Goal: Transaction & Acquisition: Purchase product/service

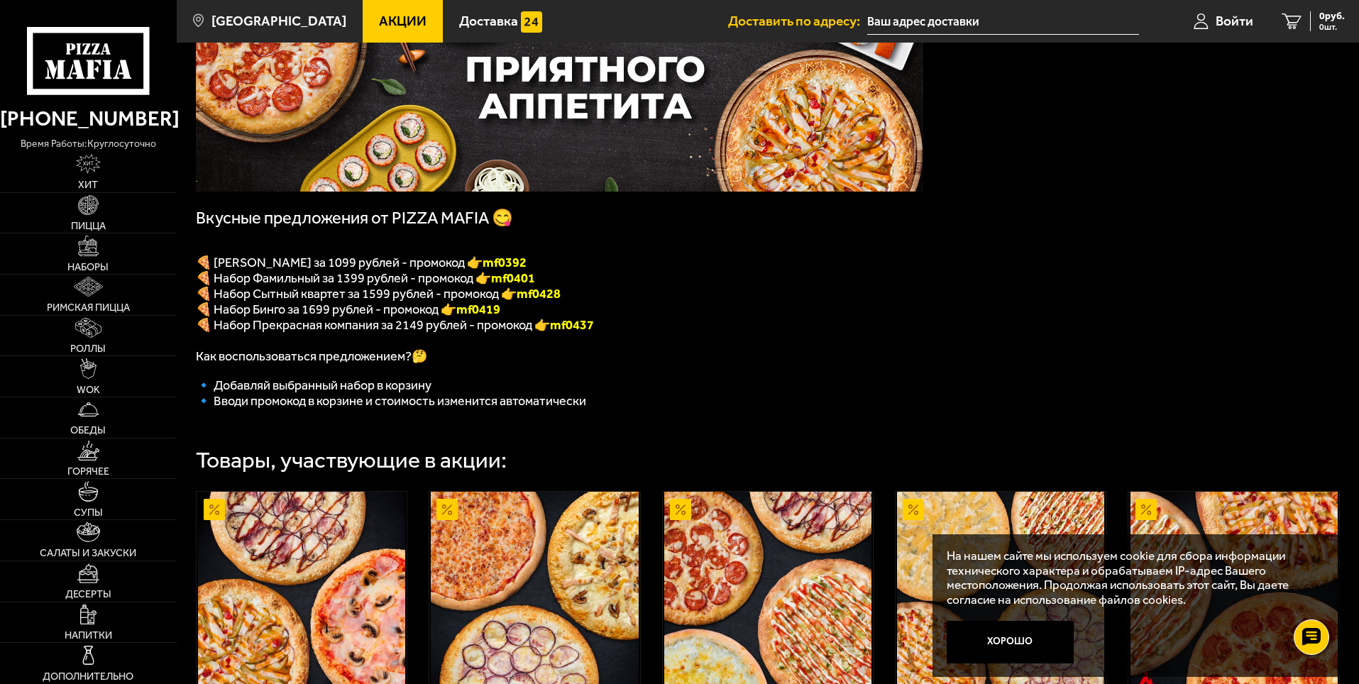
scroll to position [142, 0]
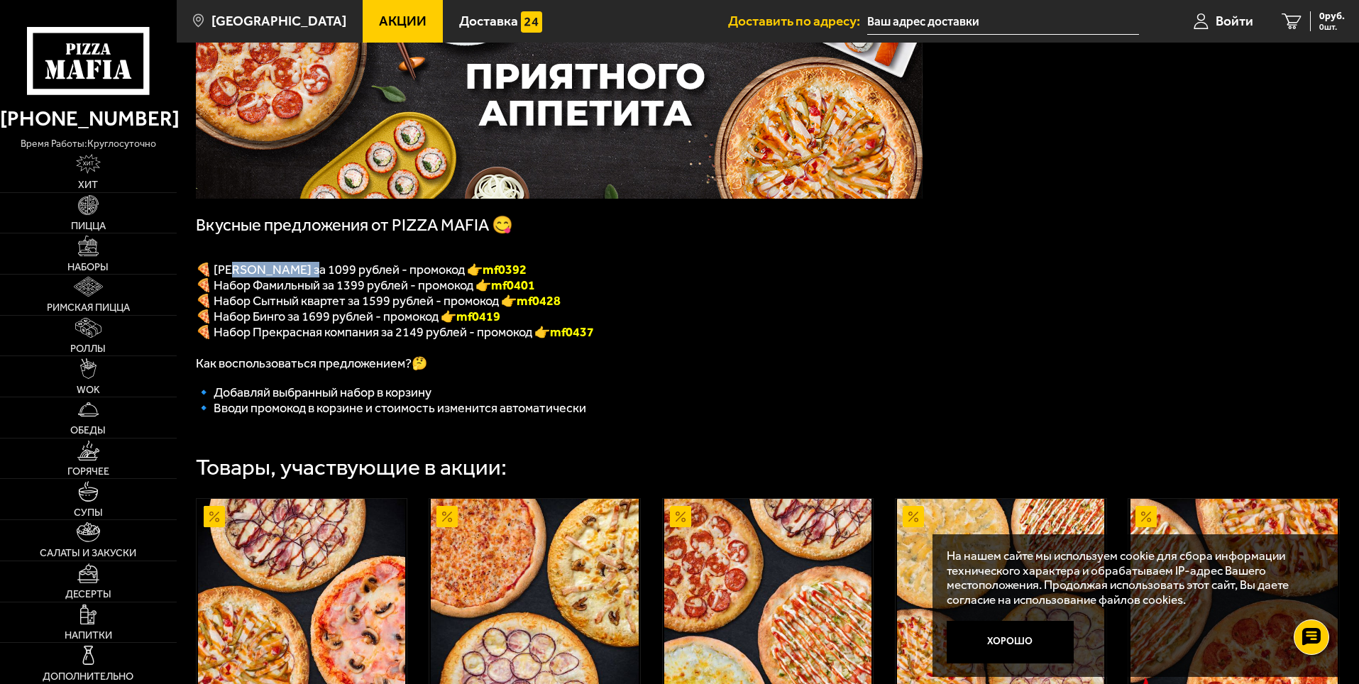
drag, startPoint x: 317, startPoint y: 277, endPoint x: 233, endPoint y: 277, distance: 83.7
click at [233, 277] on span "🍕 [PERSON_NAME] за 1099 рублей - промокод 👉 mf0392" at bounding box center [361, 270] width 331 height 16
click at [367, 334] on p "🍕 Набор Прекрасная компания за 2149 рублей - промокод 👉 mf0437" at bounding box center [559, 332] width 727 height 16
drag, startPoint x: 323, startPoint y: 292, endPoint x: 214, endPoint y: 292, distance: 109.3
click at [214, 292] on span "🍕 Набор Фамильный за 1399 рублей - промокод 👉 mf0401" at bounding box center [365, 285] width 339 height 16
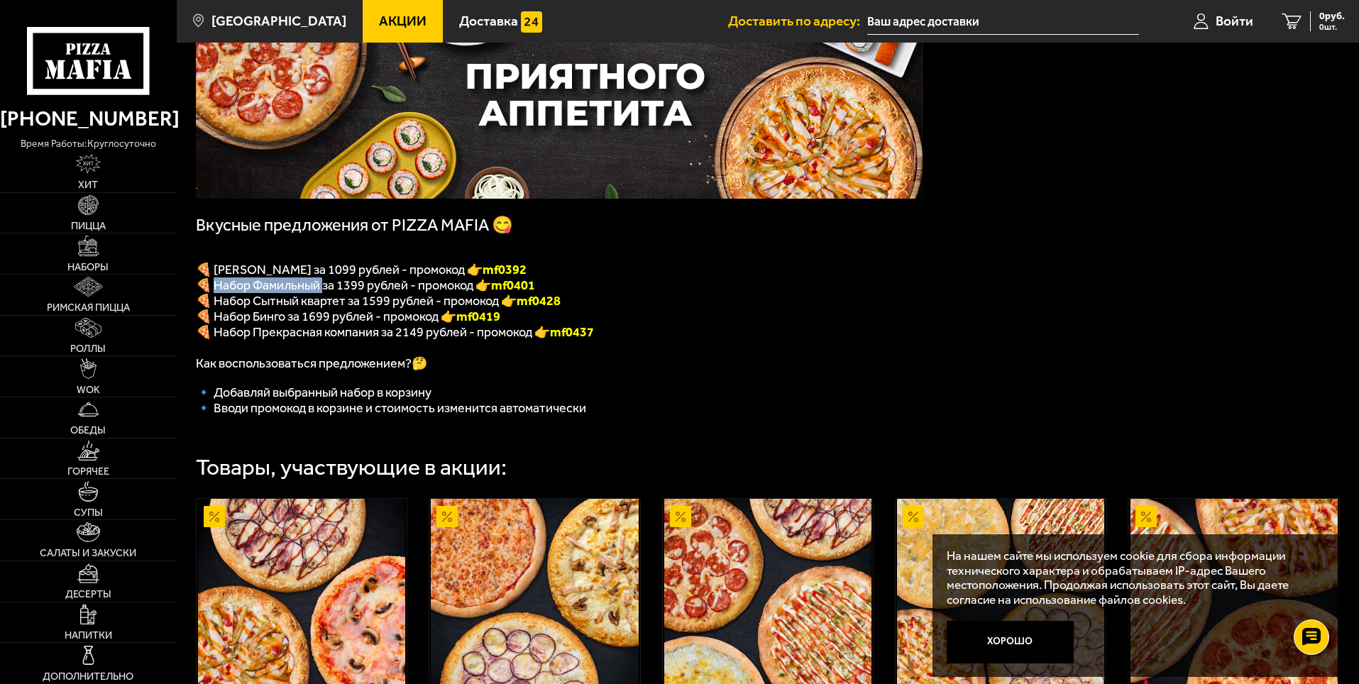
copy span "абор Фамильный з"
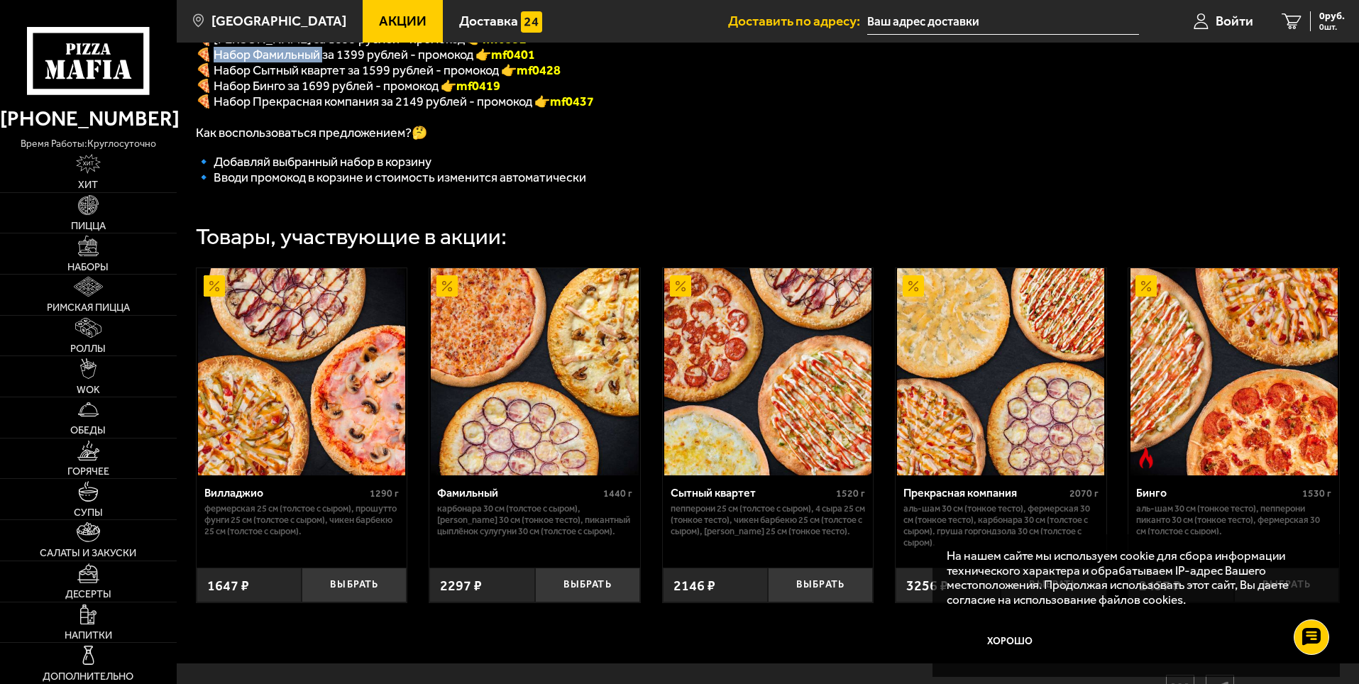
scroll to position [389, 0]
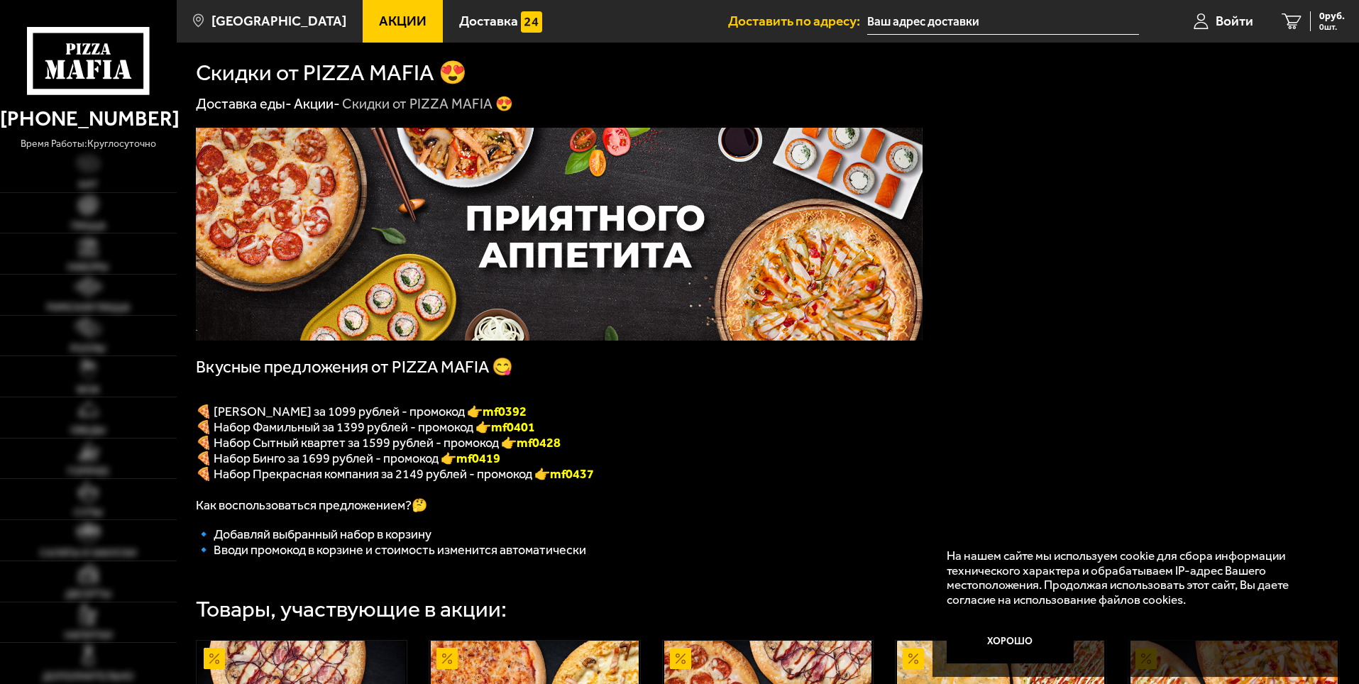
scroll to position [142, 0]
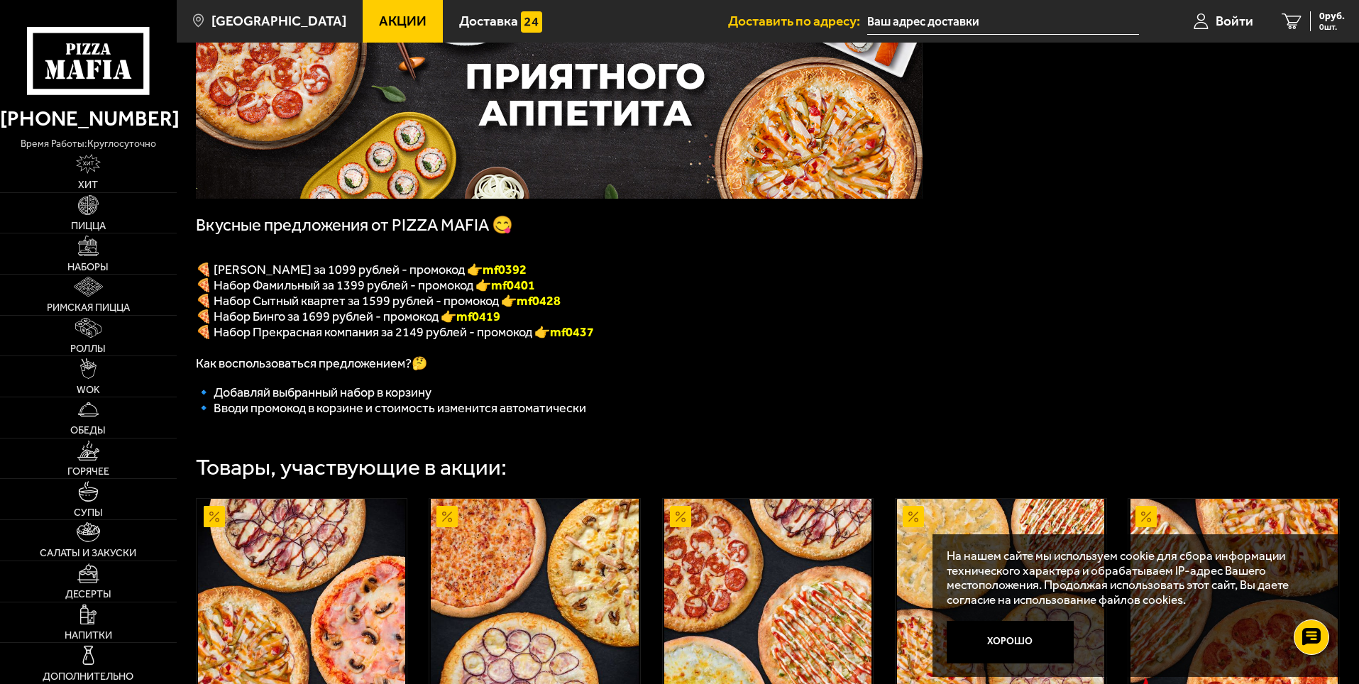
click at [998, 23] on input "text" at bounding box center [1003, 22] width 272 height 26
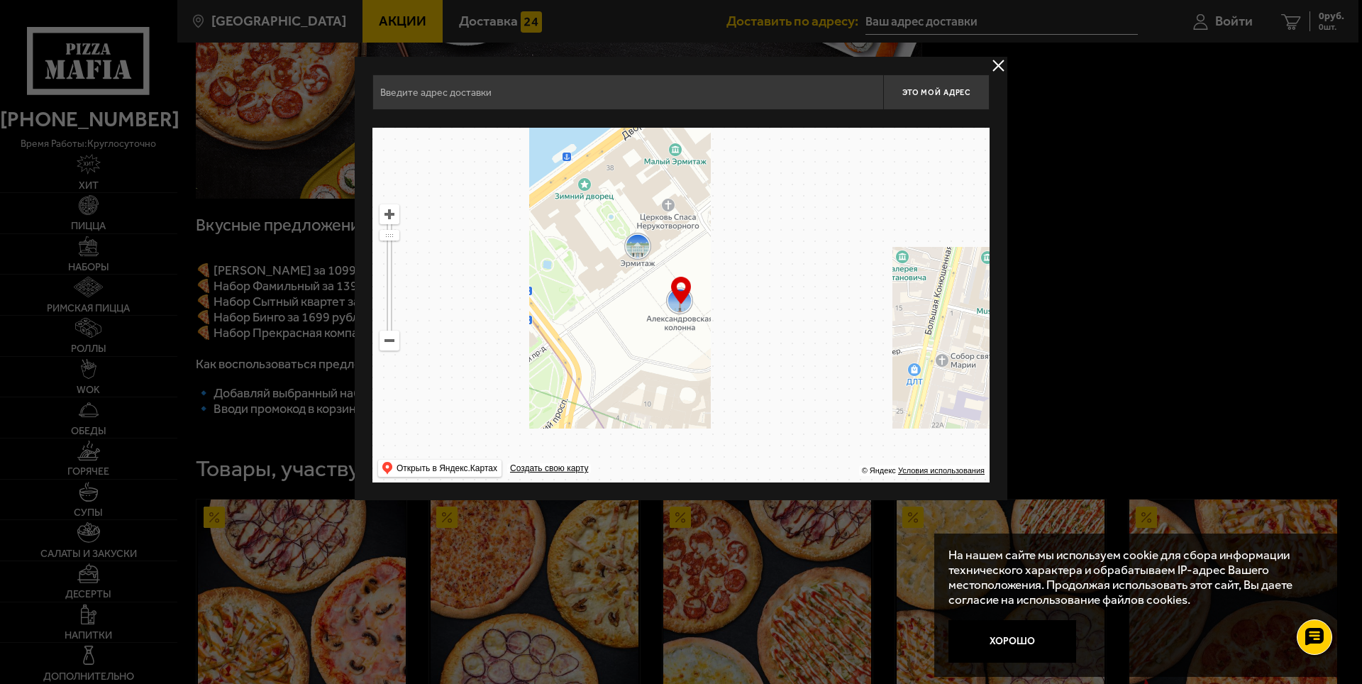
click at [998, 63] on button "delivery type" at bounding box center [999, 66] width 18 height 18
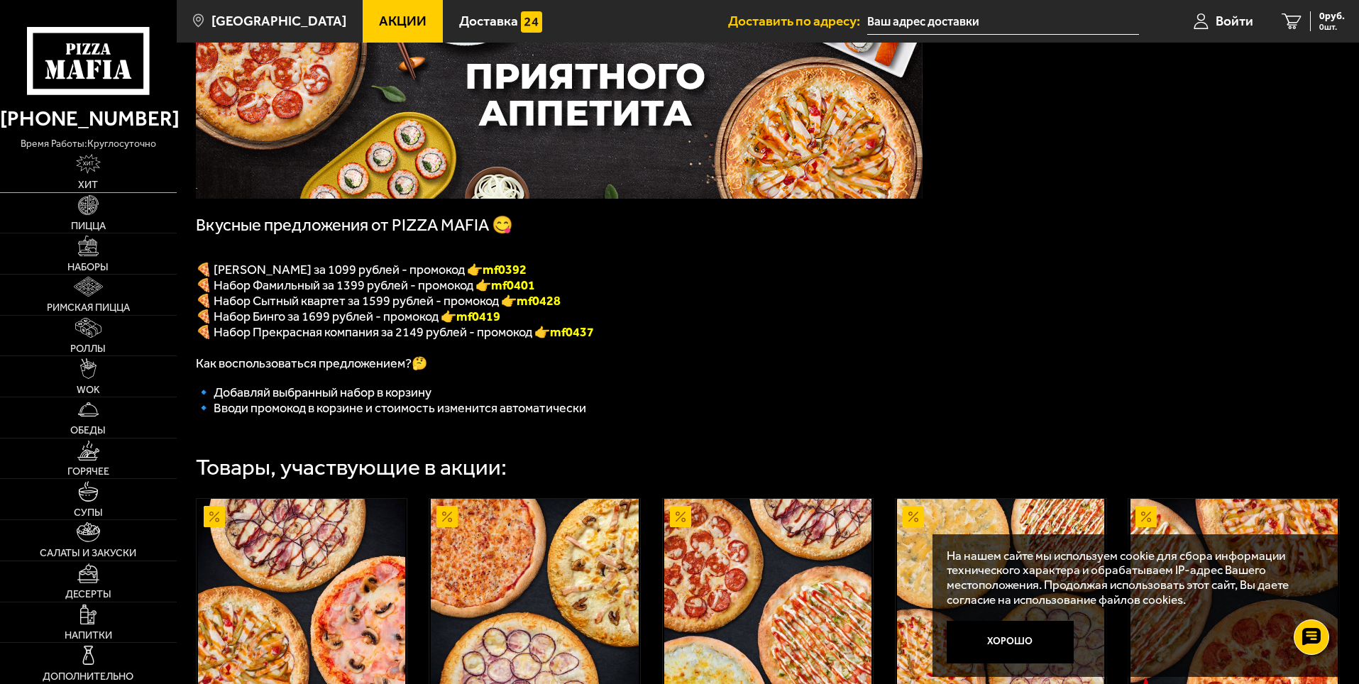
click at [92, 173] on img at bounding box center [88, 164] width 24 height 20
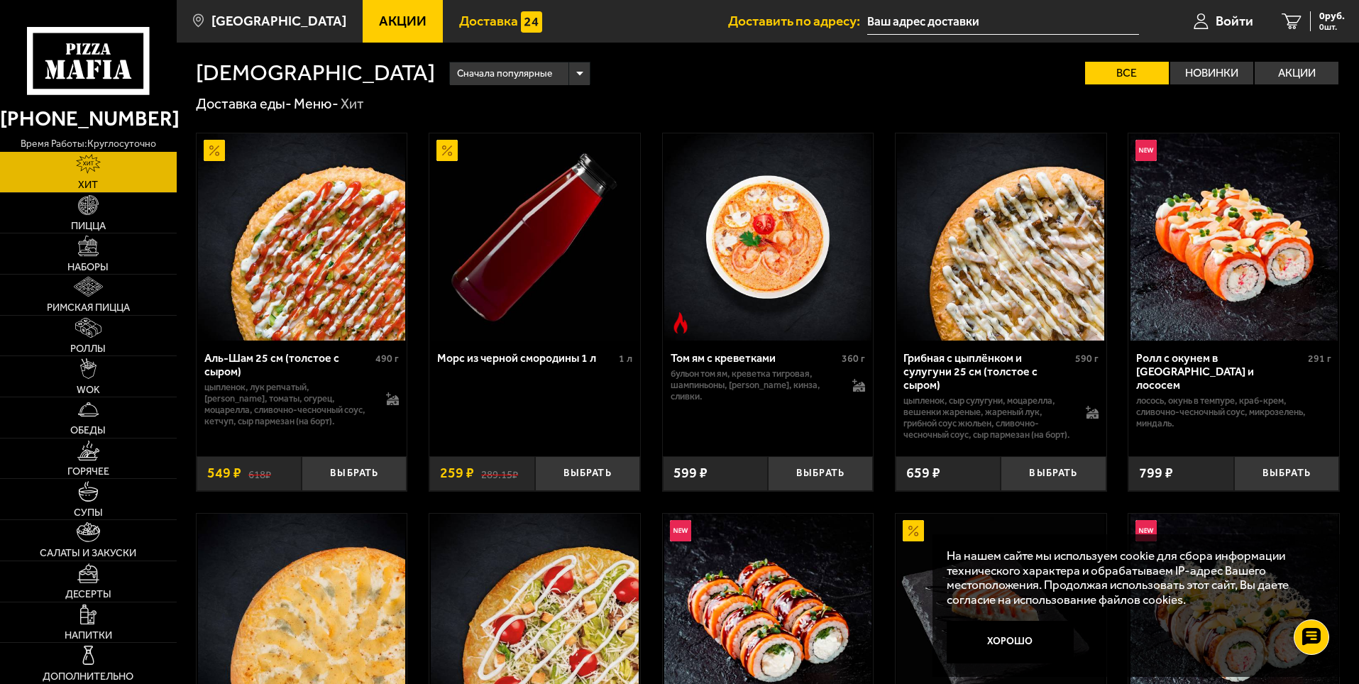
click at [473, 16] on span "Доставка" at bounding box center [488, 20] width 59 height 13
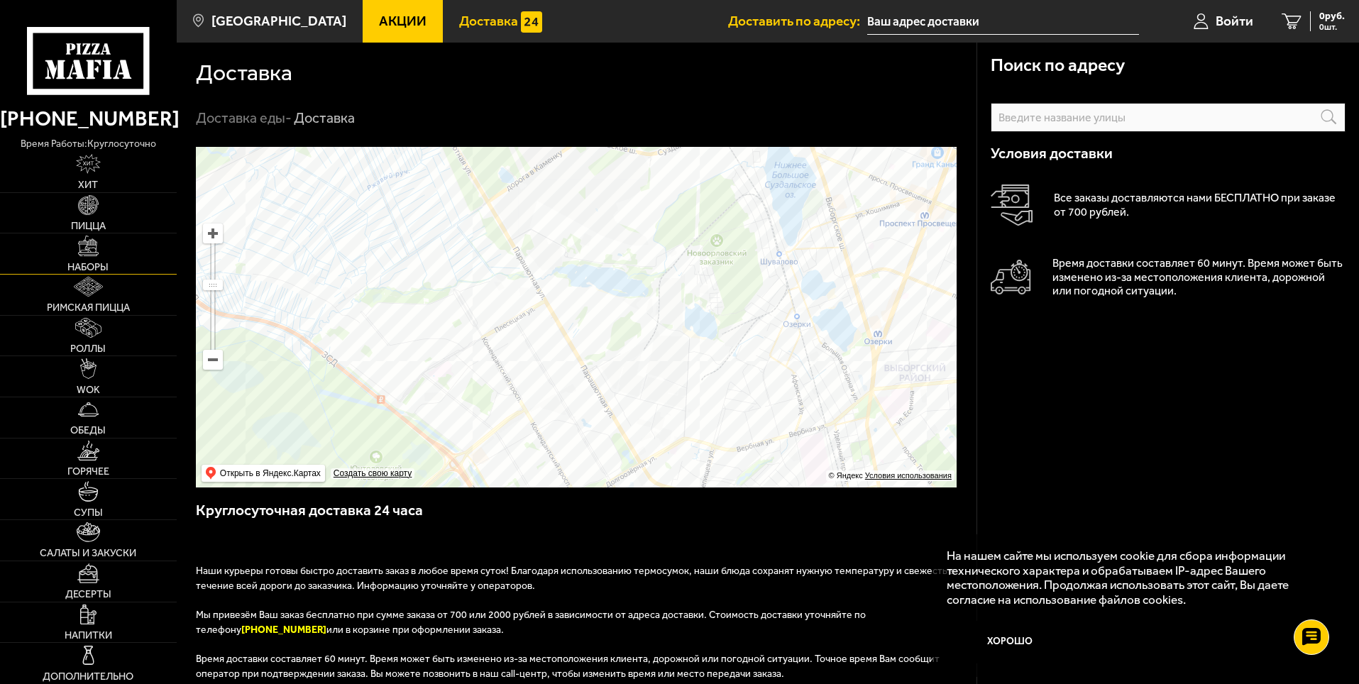
click at [110, 246] on link "Наборы" at bounding box center [88, 253] width 177 height 40
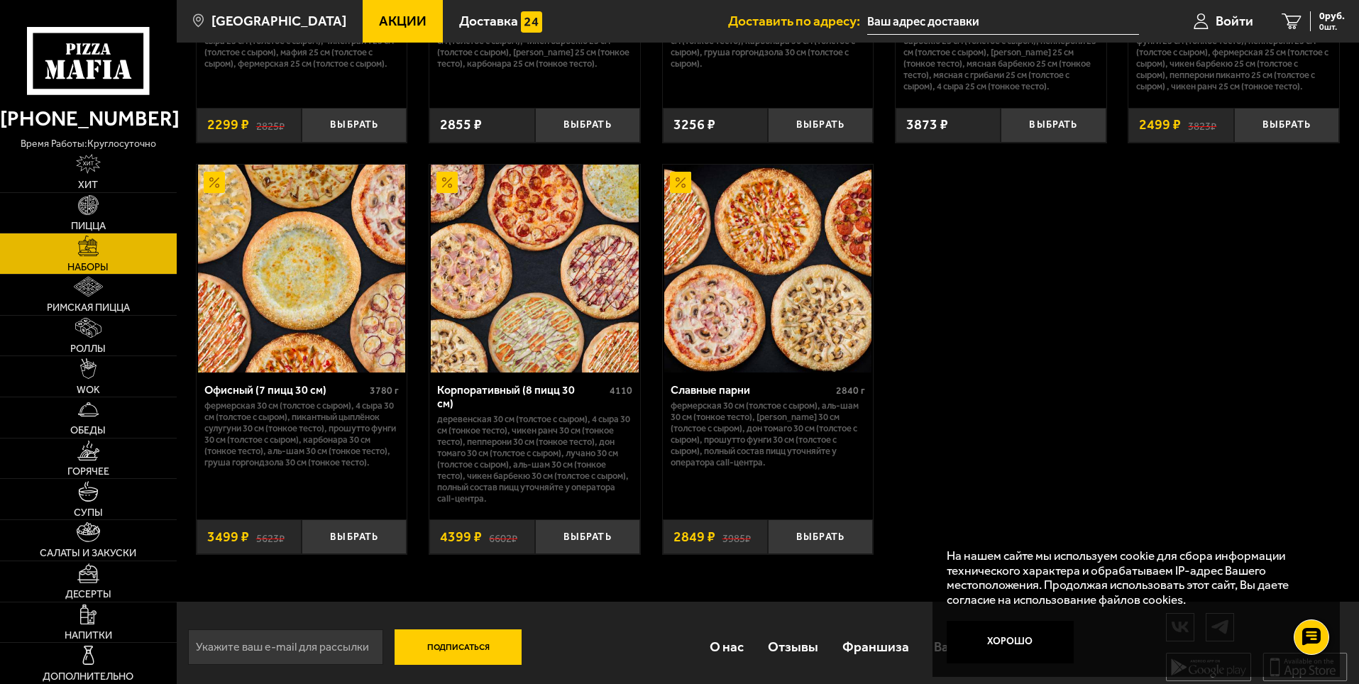
scroll to position [2158, 0]
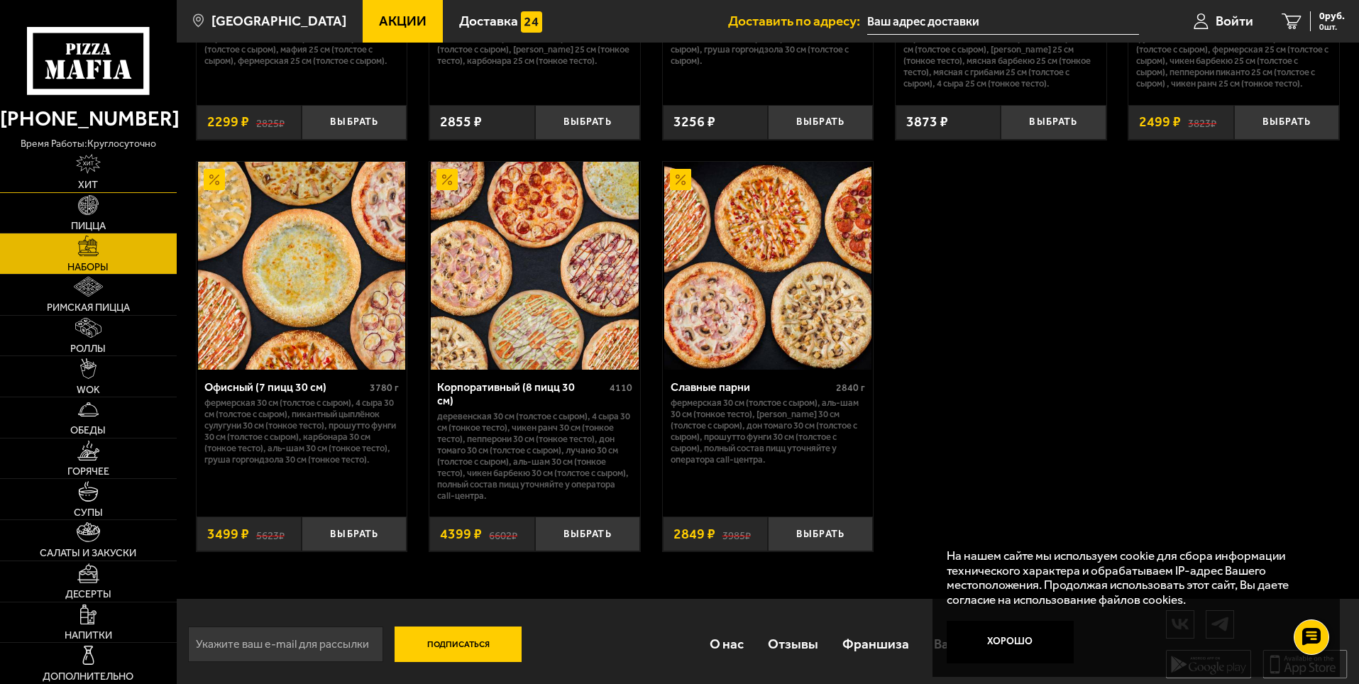
click at [97, 167] on img at bounding box center [88, 164] width 24 height 20
